Goal: Find contact information: Find contact information

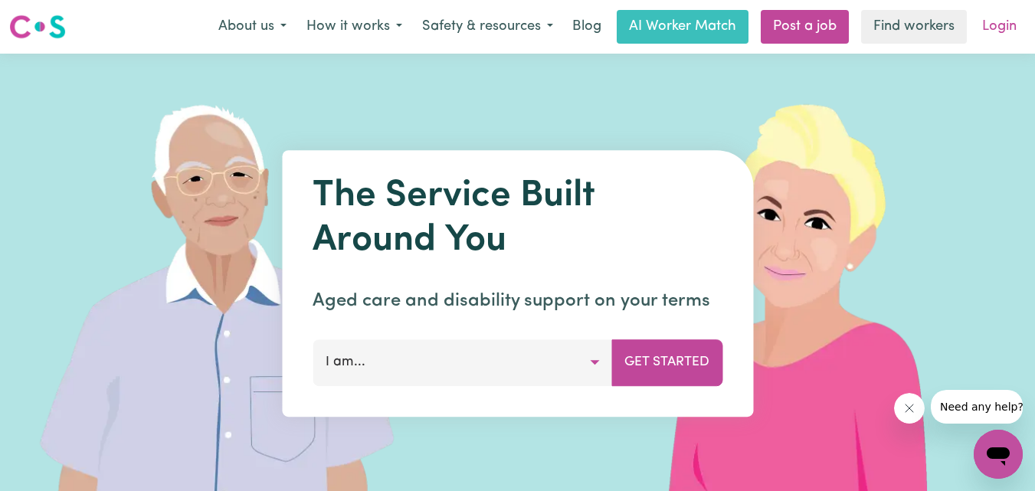
click at [1002, 37] on link "Login" at bounding box center [999, 27] width 53 height 34
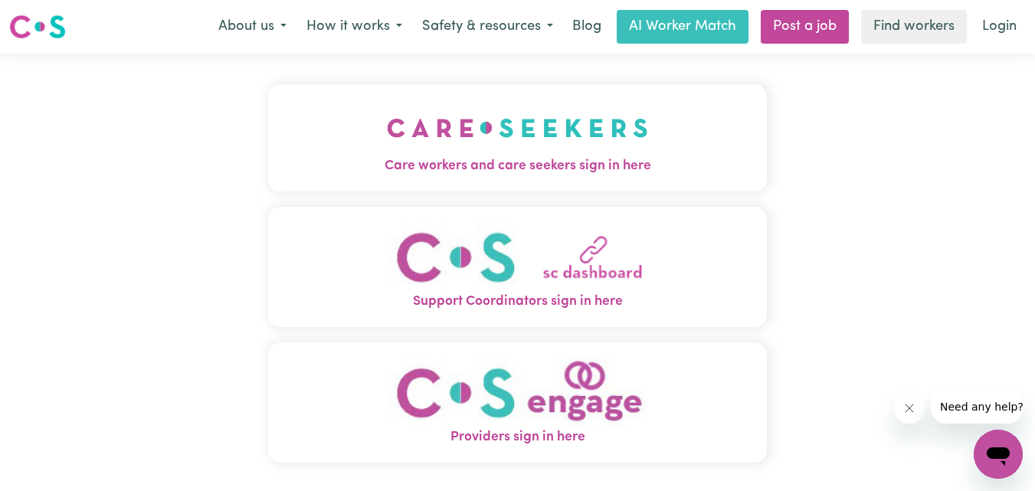
click at [559, 136] on img "Care workers and care seekers sign in here" at bounding box center [517, 128] width 261 height 57
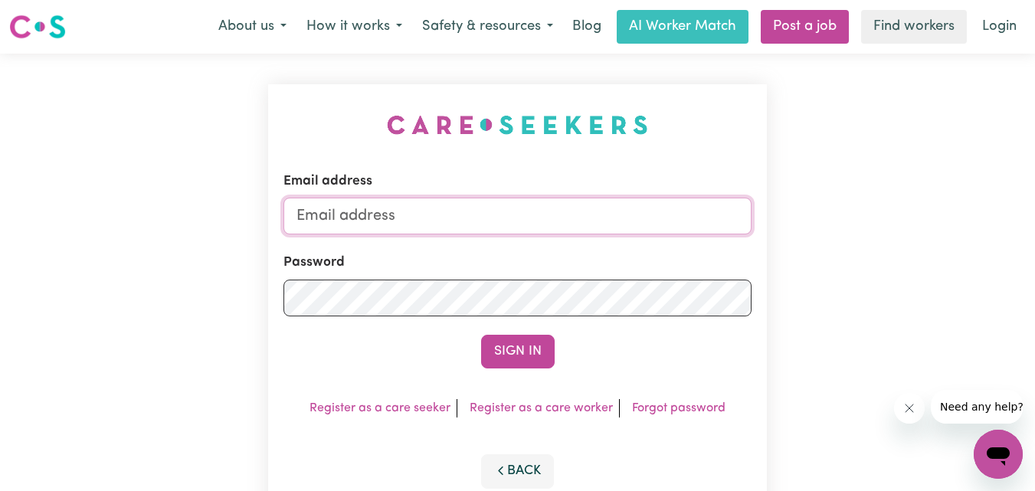
type input "[EMAIL_ADDRESS][DOMAIN_NAME]"
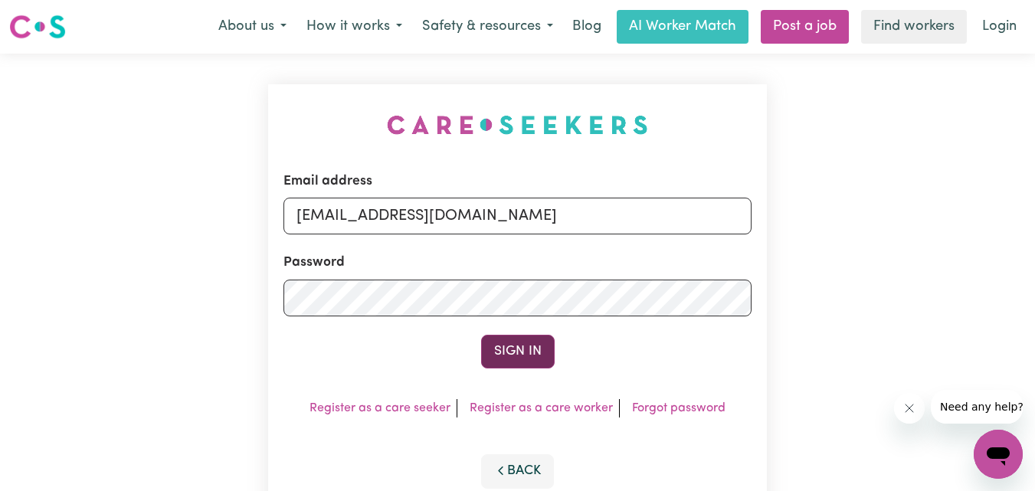
click at [494, 356] on button "Sign In" at bounding box center [518, 352] width 74 height 34
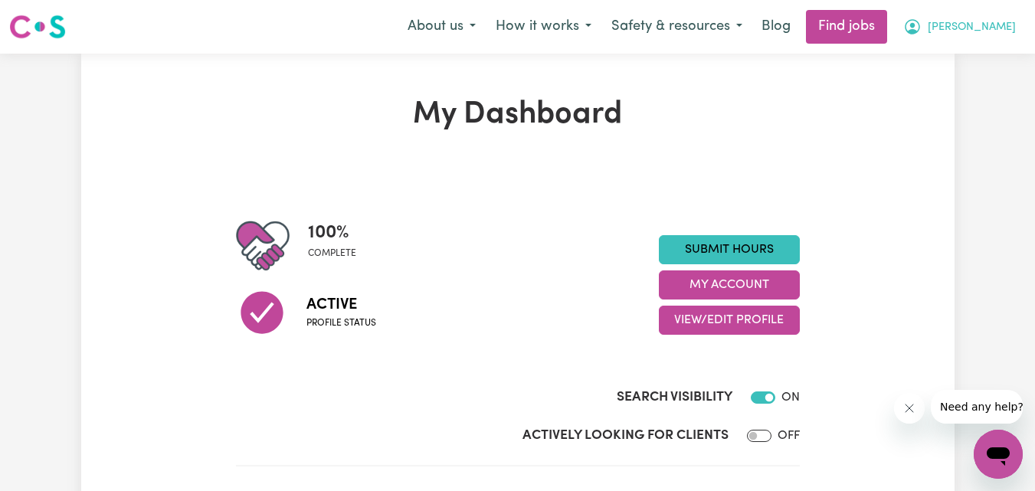
click at [1006, 34] on span "[PERSON_NAME]" at bounding box center [972, 27] width 88 height 17
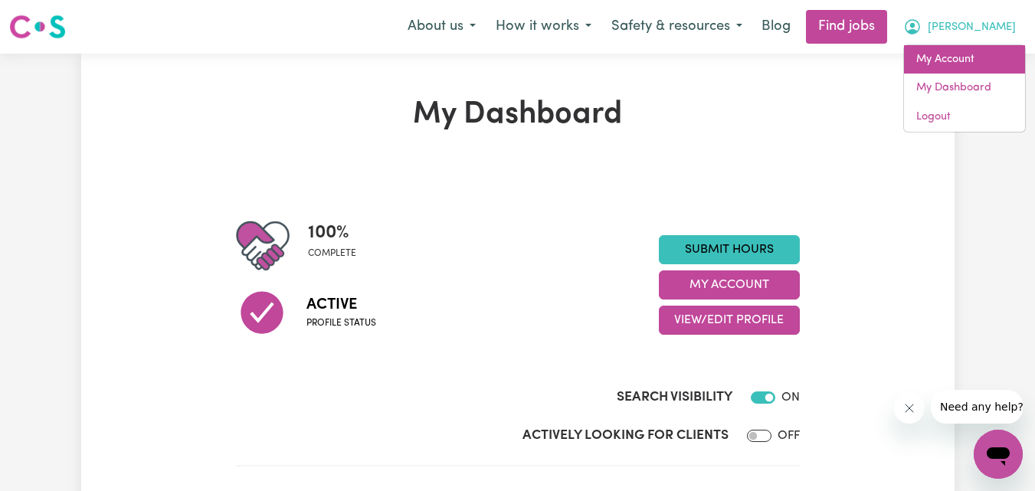
click at [967, 54] on link "My Account" at bounding box center [964, 59] width 121 height 29
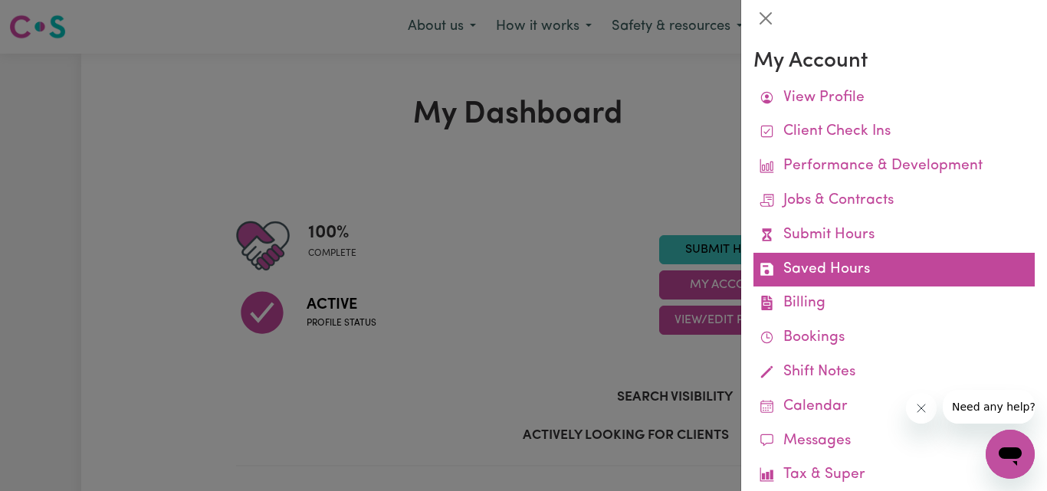
scroll to position [107, 0]
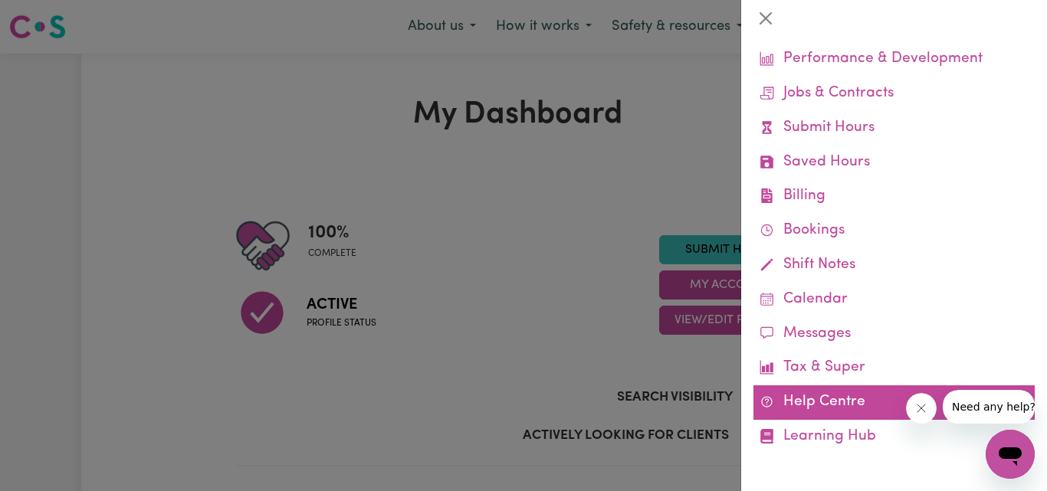
click at [797, 405] on link "Help Centre" at bounding box center [893, 403] width 281 height 34
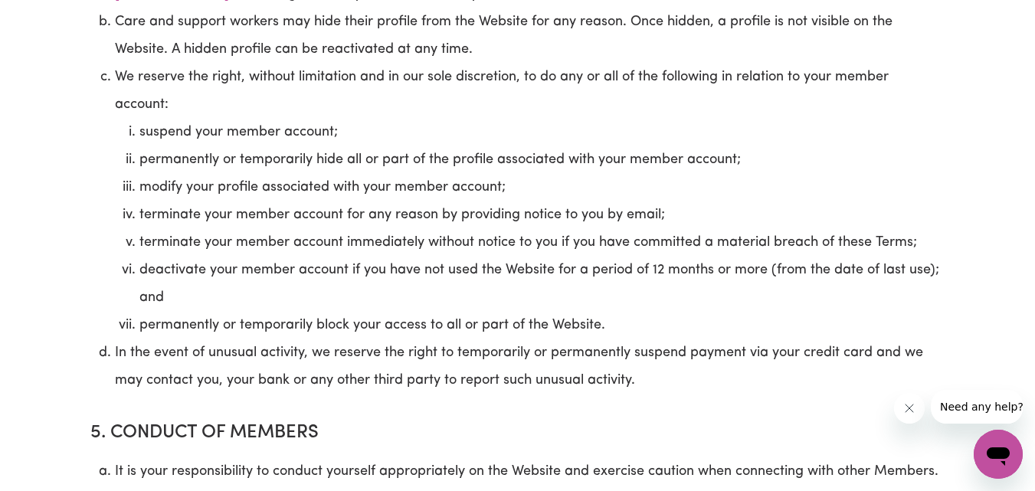
scroll to position [2759, 0]
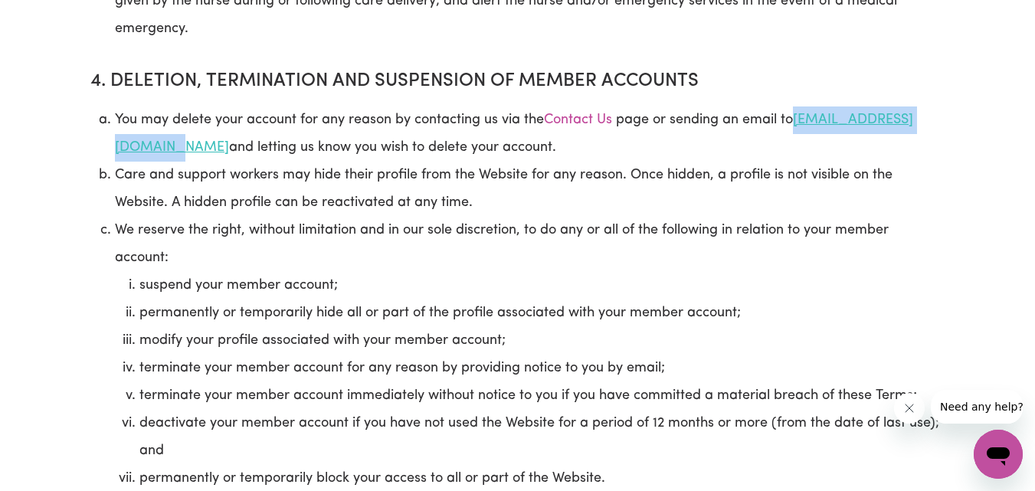
drag, startPoint x: 113, startPoint y: 184, endPoint x: 275, endPoint y: 183, distance: 161.7
click at [275, 183] on ol "You may delete your account for any reason by contacting us via the Contact Us …" at bounding box center [517, 327] width 855 height 441
copy link "info@careseekers.com.au"
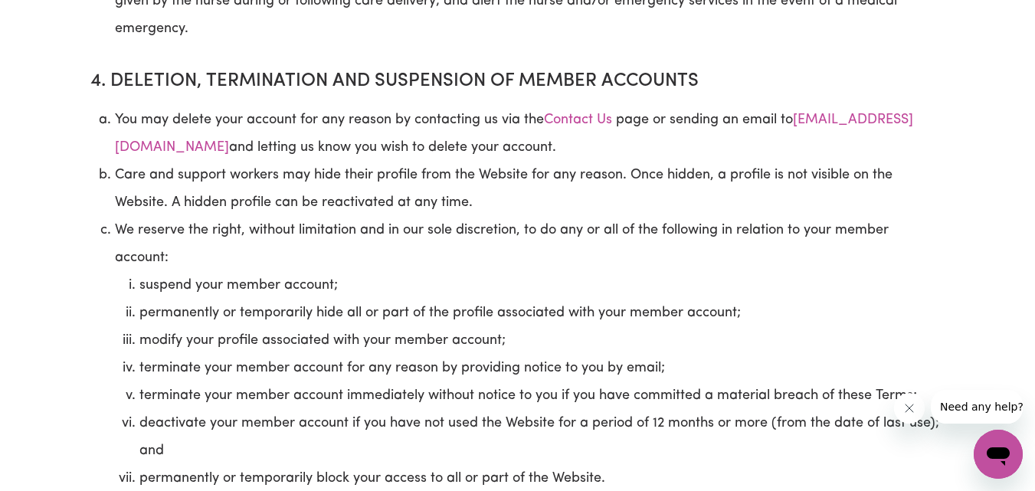
click at [424, 216] on li "Care and support workers may hide their profile from the Website for any reason…" at bounding box center [530, 189] width 831 height 55
click at [631, 197] on li "Care and support workers may hide their profile from the Website for any reason…" at bounding box center [530, 189] width 831 height 55
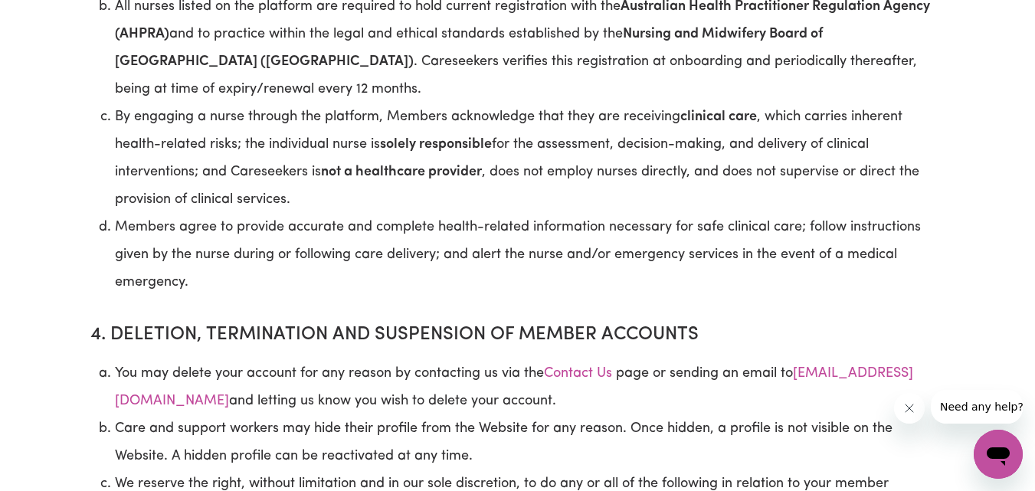
scroll to position [2146, 0]
